Goal: Transaction & Acquisition: Purchase product/service

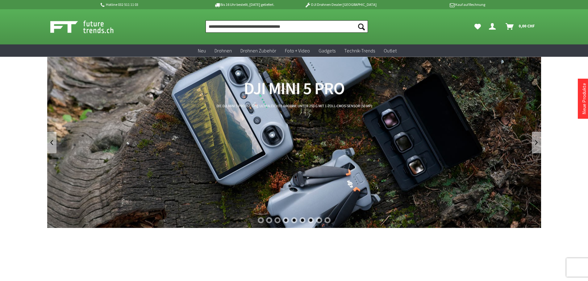
click at [312, 29] on input "Produkt, Marke, Kategorie, EAN, Artikelnummer…" at bounding box center [286, 26] width 162 height 12
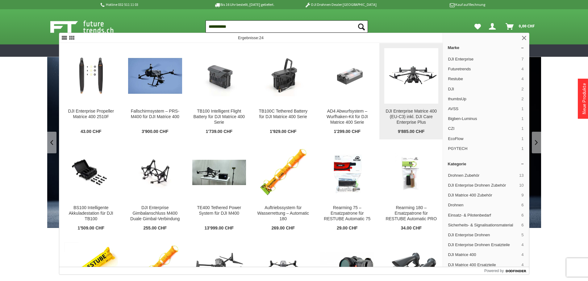
type input "**********"
click at [409, 89] on img at bounding box center [411, 76] width 54 height 30
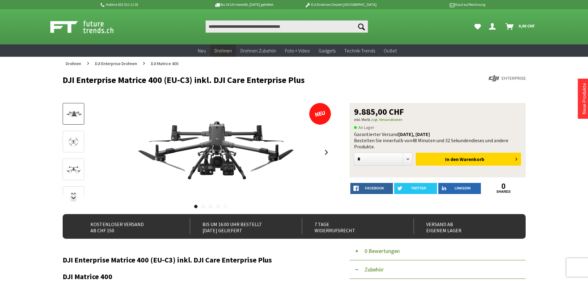
click at [392, 143] on div "Garantierter Versand heute, 01.10.2025 Bestellen Sie innerhalb von 48 Minuten u…" at bounding box center [437, 140] width 167 height 19
drag, startPoint x: 354, startPoint y: 134, endPoint x: 381, endPoint y: 148, distance: 30.8
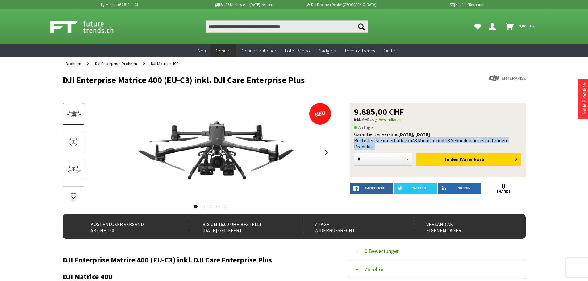
click at [381, 148] on div "Garantierter Versand heute, 01.10.2025 Bestellen Sie innerhalb von 48 Minuten u…" at bounding box center [437, 140] width 167 height 19
drag, startPoint x: 354, startPoint y: 134, endPoint x: 383, endPoint y: 147, distance: 31.9
click at [383, 147] on div "Garantierter Versand heute, 01.10.2025 Bestellen Sie innerhalb von 48 Minuten u…" at bounding box center [437, 140] width 167 height 19
